Goal: Information Seeking & Learning: Learn about a topic

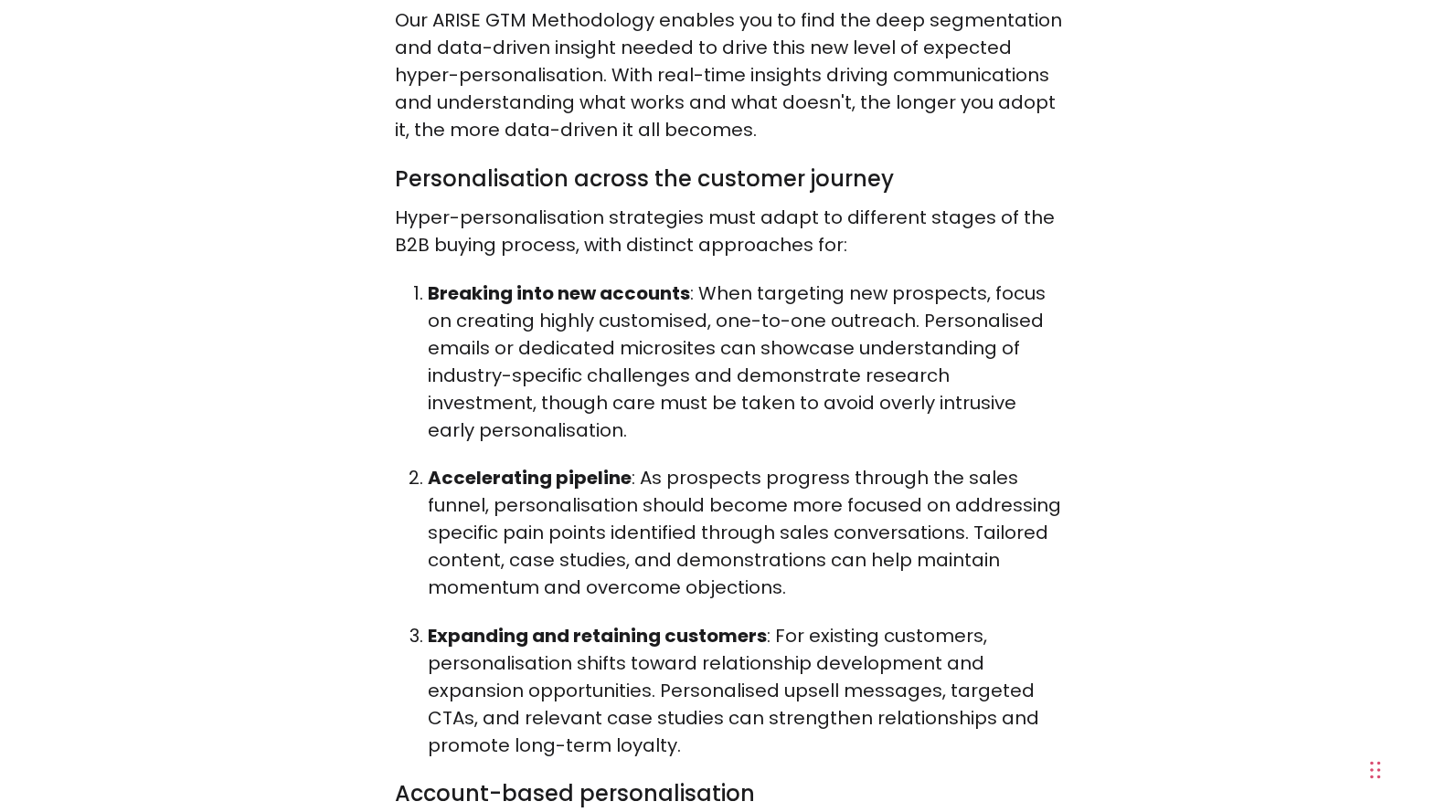
scroll to position [4446, 0]
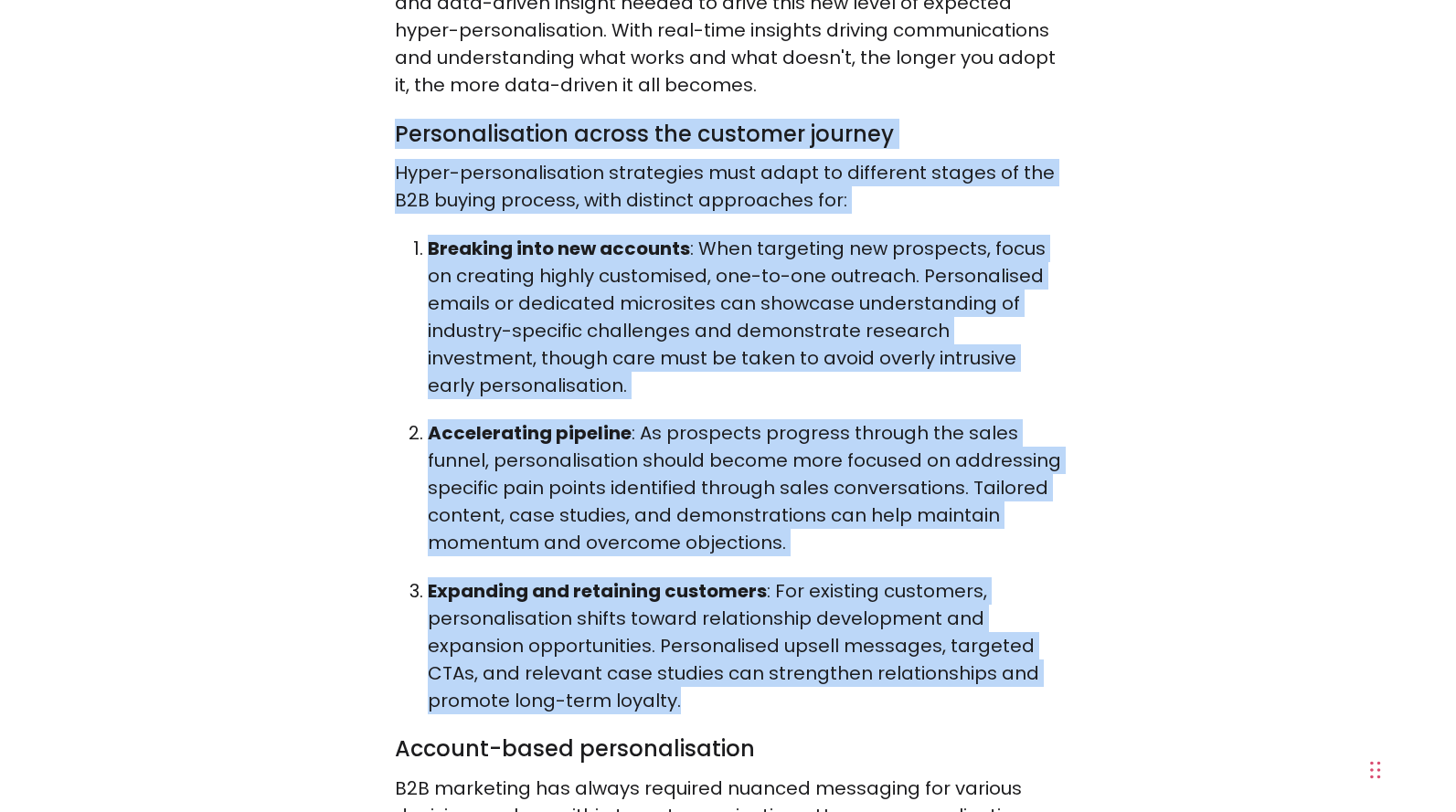
drag, startPoint x: 394, startPoint y: 107, endPoint x: 765, endPoint y: 671, distance: 675.0
click at [765, 671] on span "Hyper-personalisation has emerged as a bedrock in modern Go-to-Market (GTM) str…" at bounding box center [728, 228] width 667 height 7933
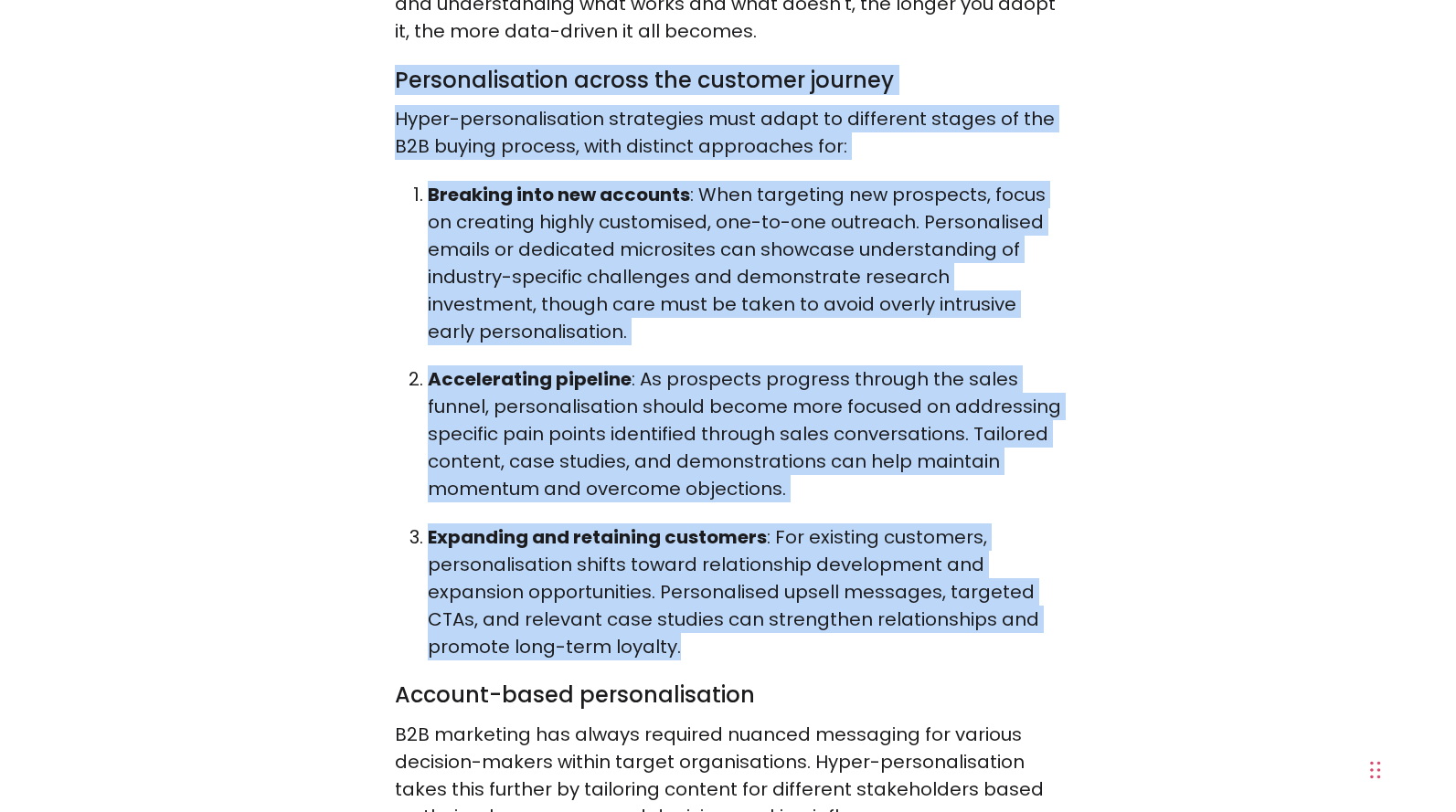
scroll to position [4524, 0]
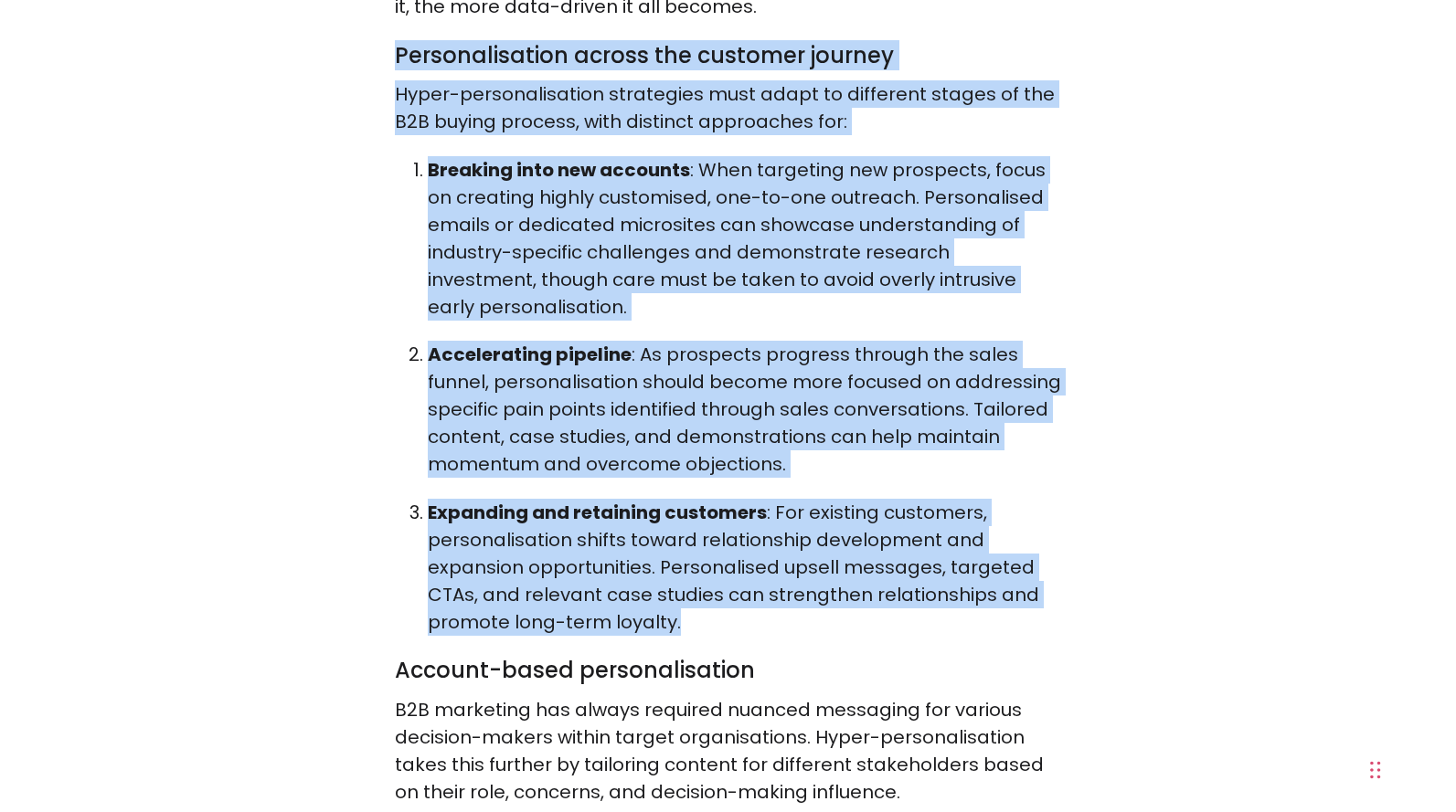
click at [655, 523] on p "Expanding and retaining customers : For existing customers, personalisation shi…" at bounding box center [745, 567] width 634 height 137
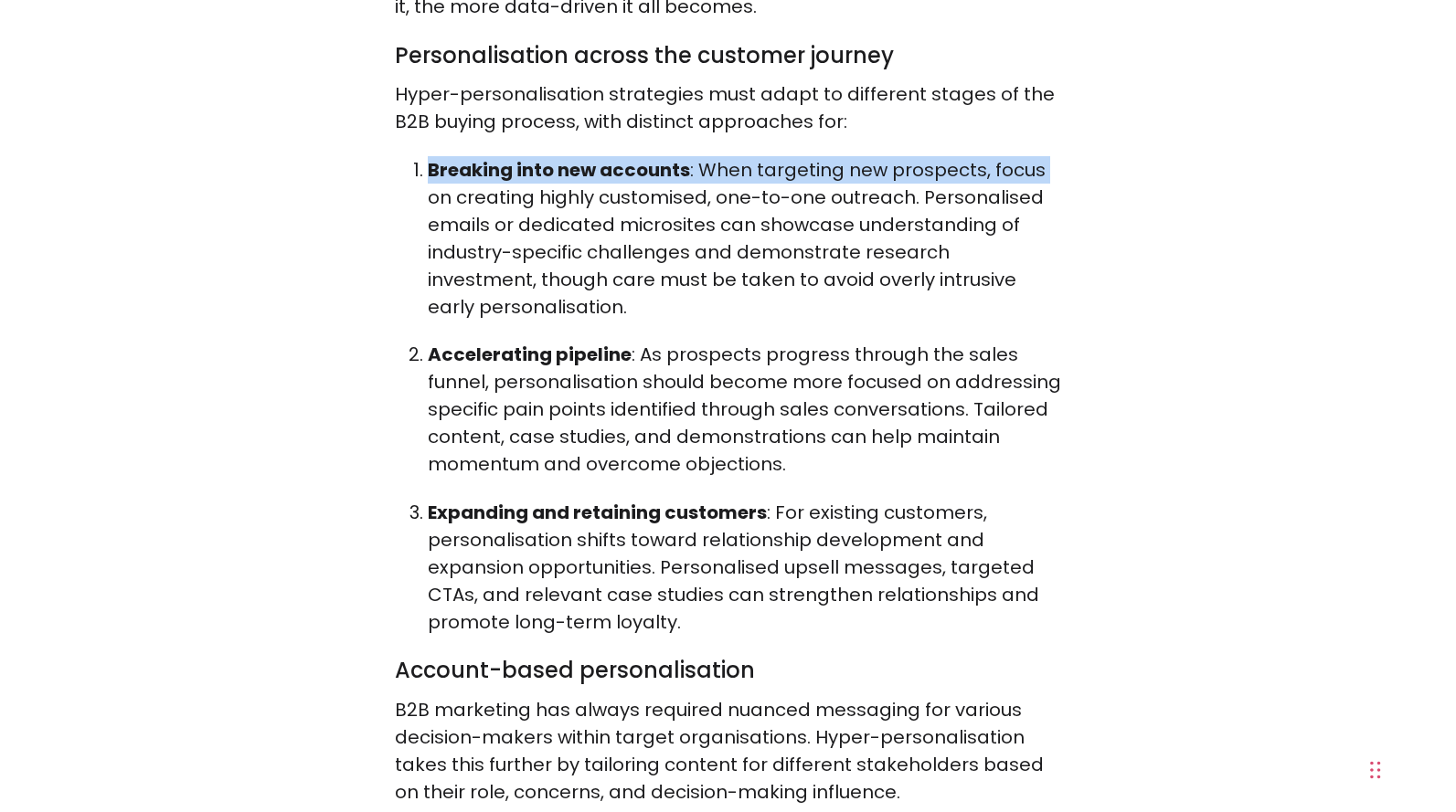
drag, startPoint x: 345, startPoint y: 165, endPoint x: 355, endPoint y: 136, distance: 30.6
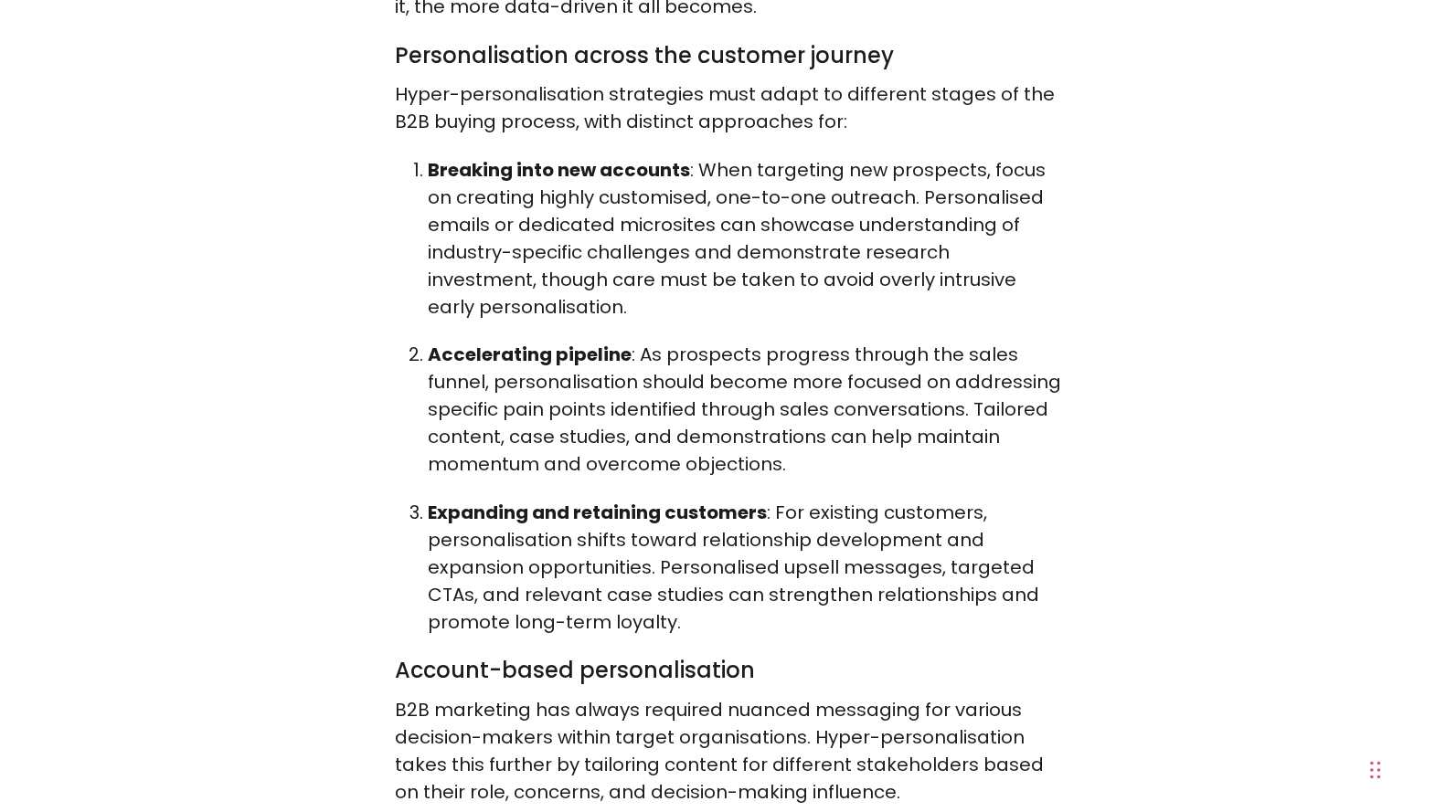
drag, startPoint x: 355, startPoint y: 136, endPoint x: 462, endPoint y: 66, distance: 128.8
click at [462, 80] on p "Hyper-personalisation strategies must adapt to different stages of the B2B buyi…" at bounding box center [728, 107] width 667 height 55
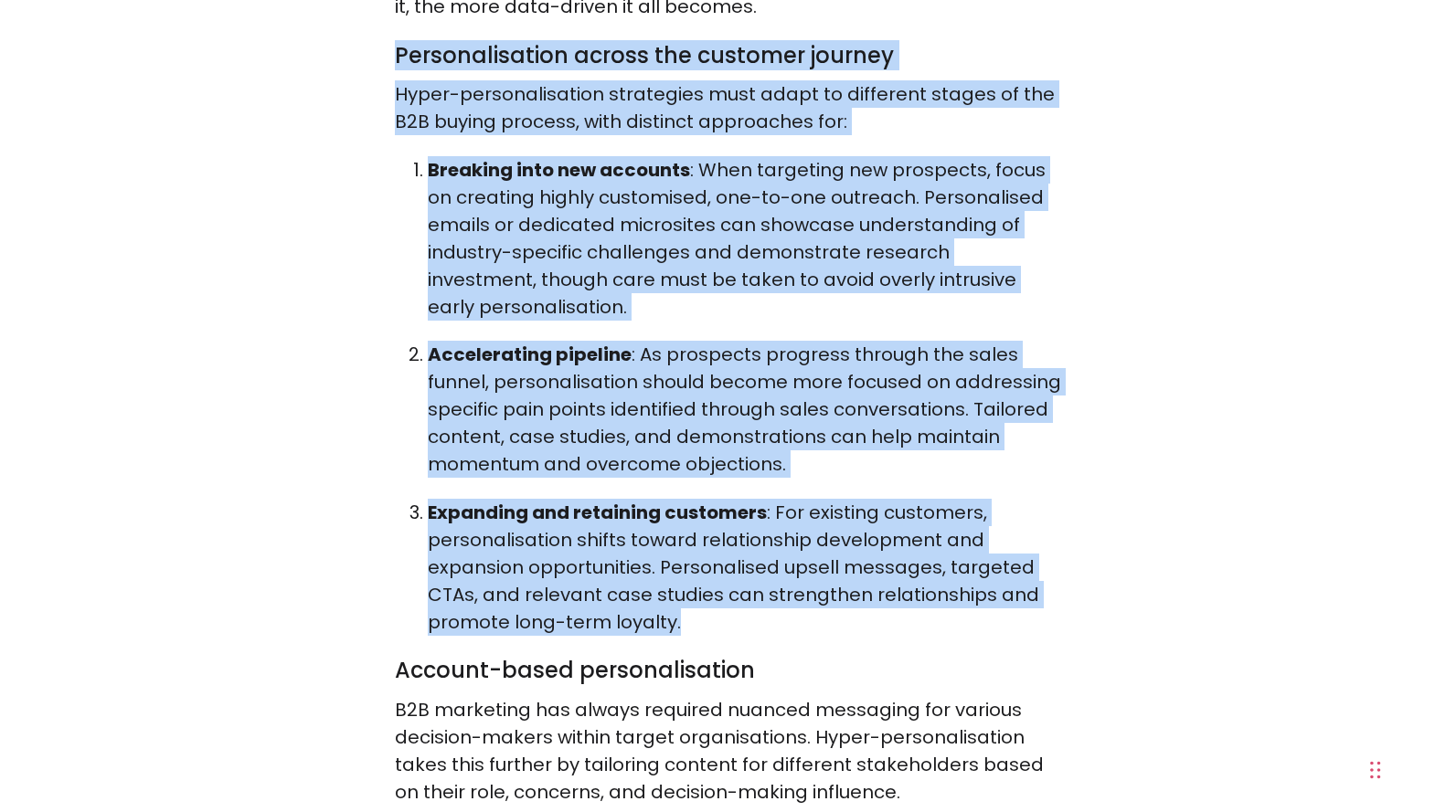
drag, startPoint x: 395, startPoint y: 19, endPoint x: 697, endPoint y: 596, distance: 651.1
click at [697, 596] on span "Hyper-personalisation has emerged as a bedrock in modern Go-to-Market (GTM) str…" at bounding box center [728, 149] width 667 height 7933
copy span "Personalisation across the customer journey Hyper-personalisation strategies mu…"
click at [689, 602] on p "Expanding and retaining customers : For existing customers, personalisation shi…" at bounding box center [745, 567] width 634 height 137
drag, startPoint x: 395, startPoint y: 22, endPoint x: 684, endPoint y: 595, distance: 641.6
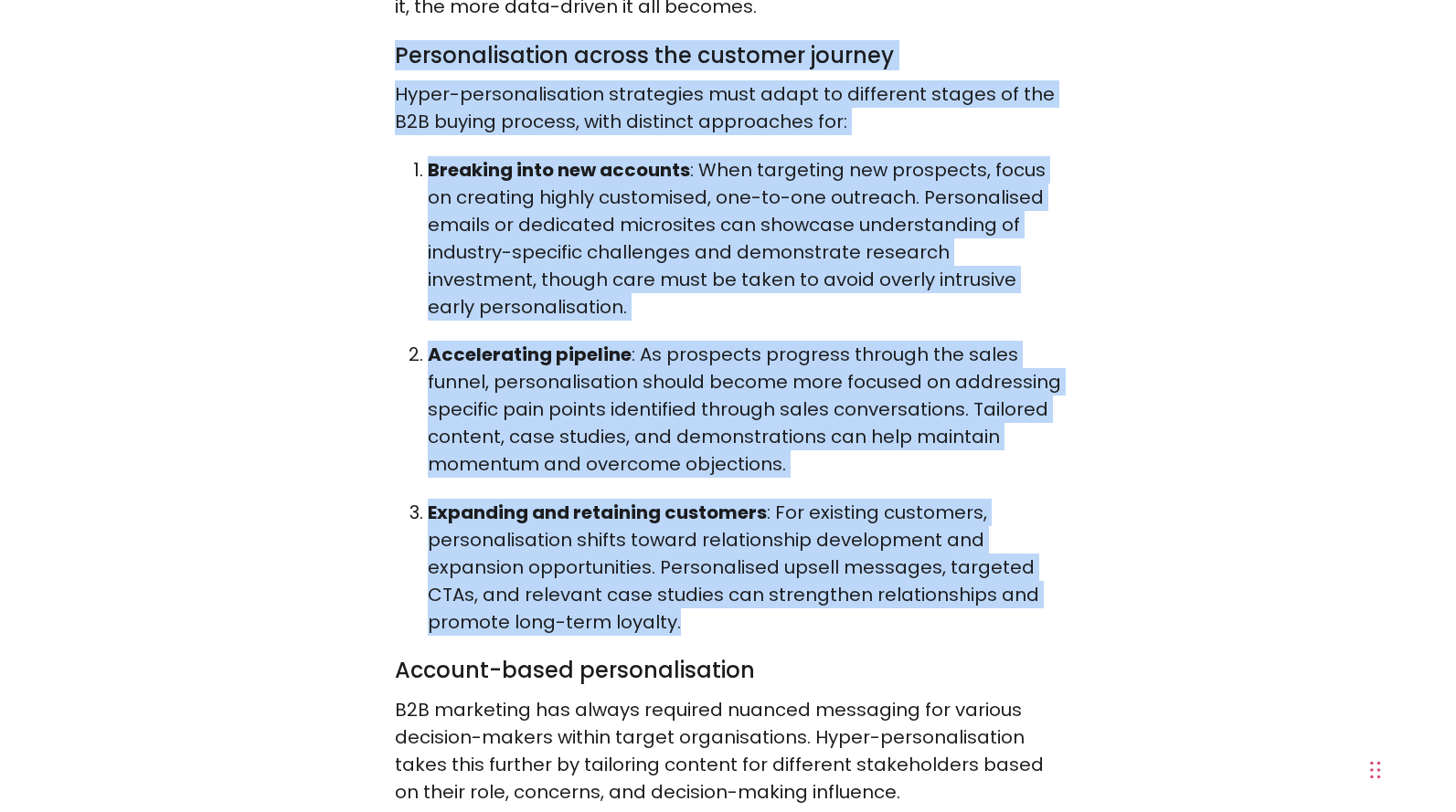
click at [684, 595] on span "Hyper-personalisation has emerged as a bedrock in modern Go-to-Market (GTM) str…" at bounding box center [728, 149] width 667 height 7933
copy span "Personalisation across the customer journey Hyper-personalisation strategies mu…"
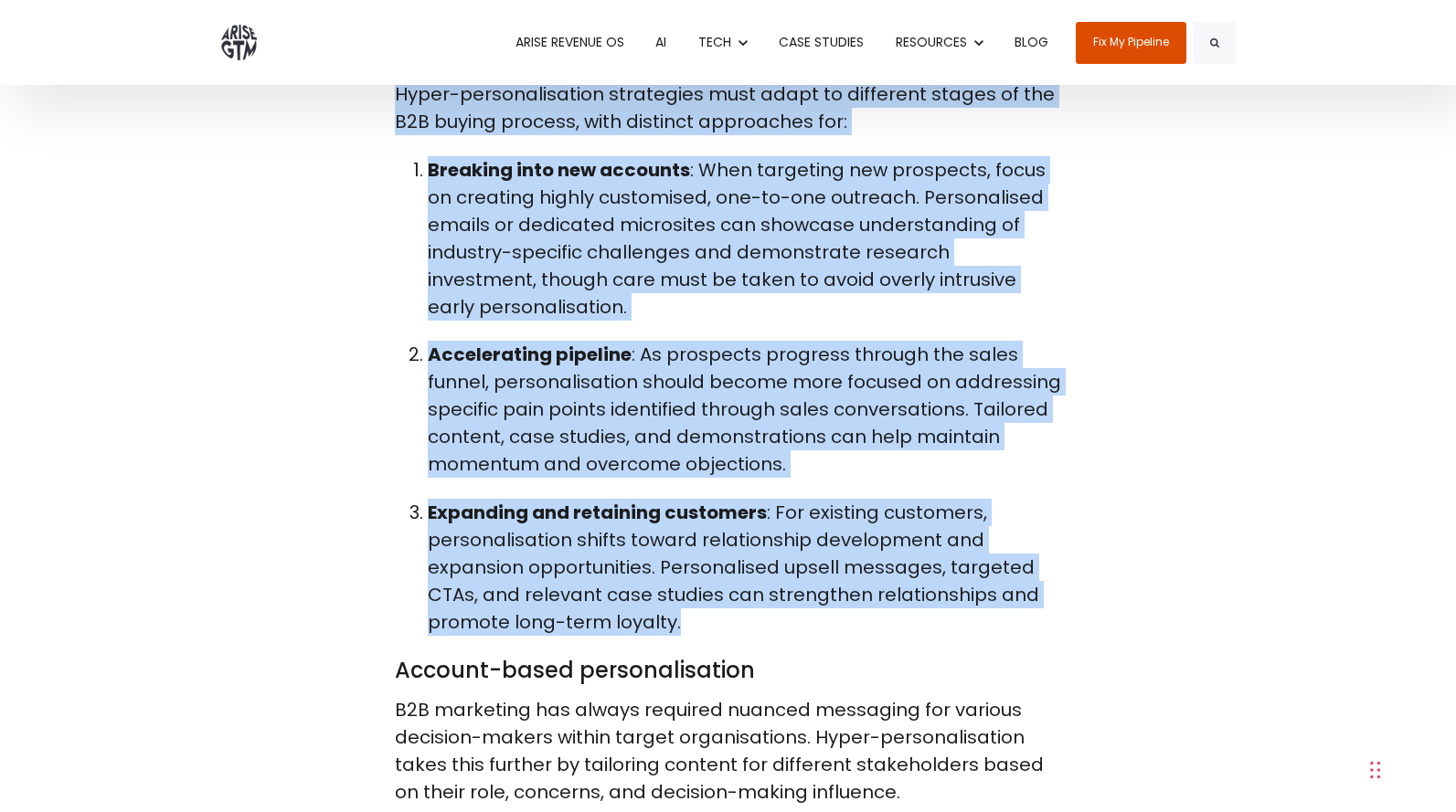
scroll to position [4433, 0]
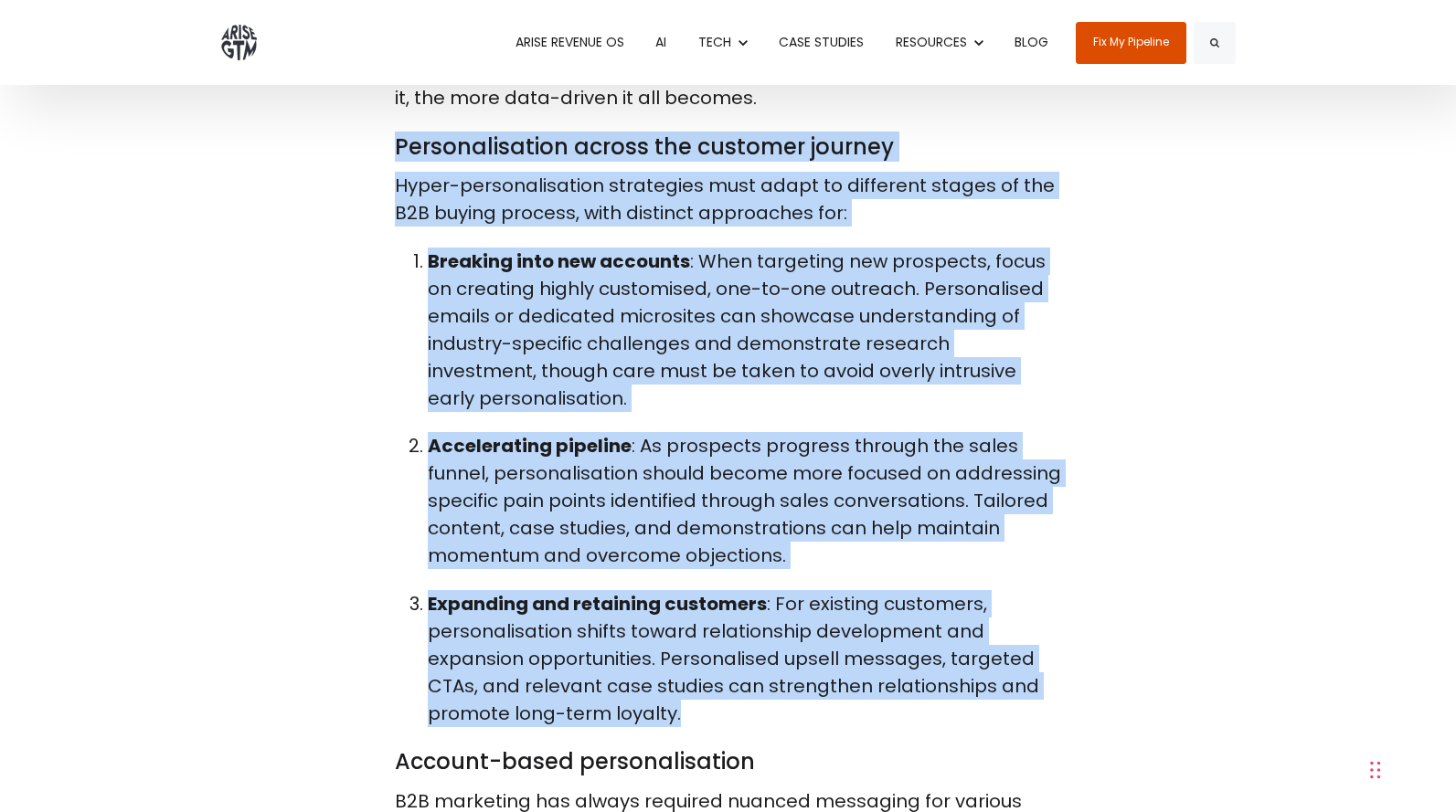
copy span "Personalisation across the customer journey Hyper-personalisation strategies mu…"
click at [329, 130] on div "Hyper-personalisation has emerged as a bedrock in modern Go-to-Market (GTM) str…" at bounding box center [728, 251] width 1042 height 7954
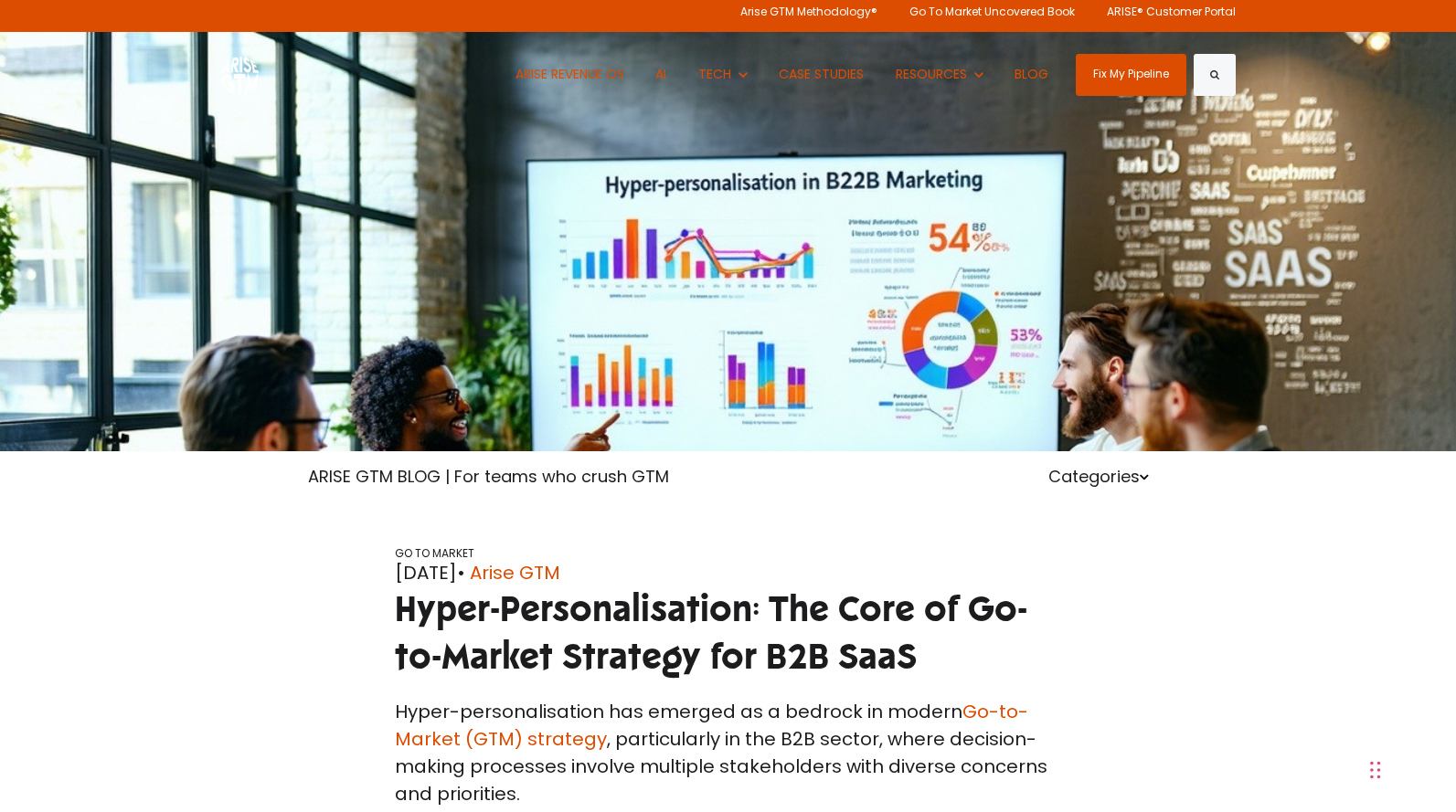
scroll to position [0, 0]
